Goal: Task Accomplishment & Management: Manage account settings

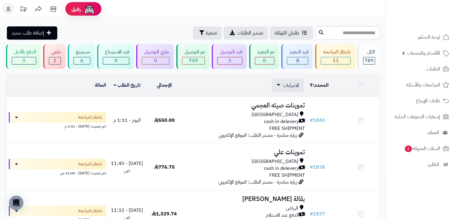
click at [412, 49] on span "الأقسام والمنتجات" at bounding box center [423, 53] width 33 height 8
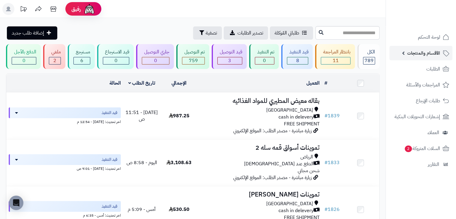
click at [417, 55] on span "الأقسام والمنتجات" at bounding box center [423, 53] width 33 height 8
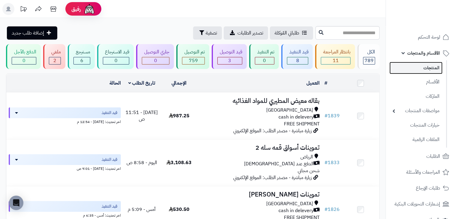
click at [416, 66] on link "المنتجات" at bounding box center [415, 68] width 53 height 12
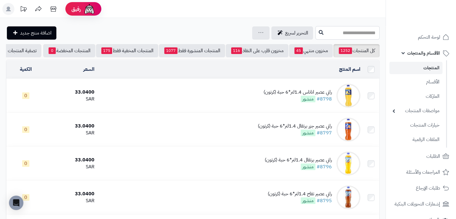
click at [348, 37] on input "text" at bounding box center [347, 32] width 64 height 13
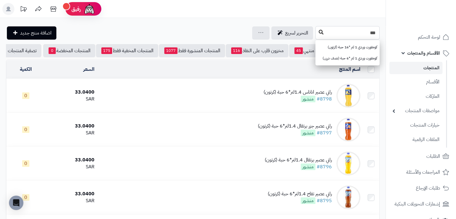
type input "***"
click at [318, 30] on icon at bounding box center [320, 32] width 5 height 5
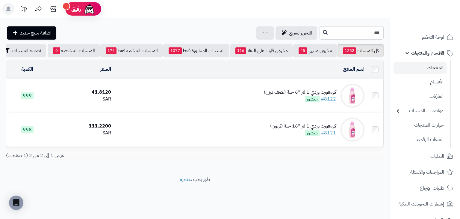
click at [283, 96] on div "كومفورت وردي 1 لتر *6 حبة (نصف درزن)" at bounding box center [300, 92] width 72 height 7
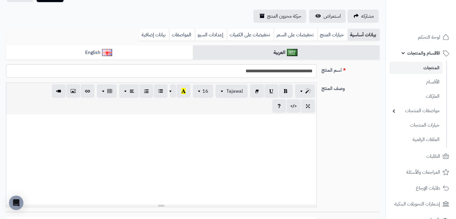
scroll to position [58, 0]
